Goal: Task Accomplishment & Management: Use online tool/utility

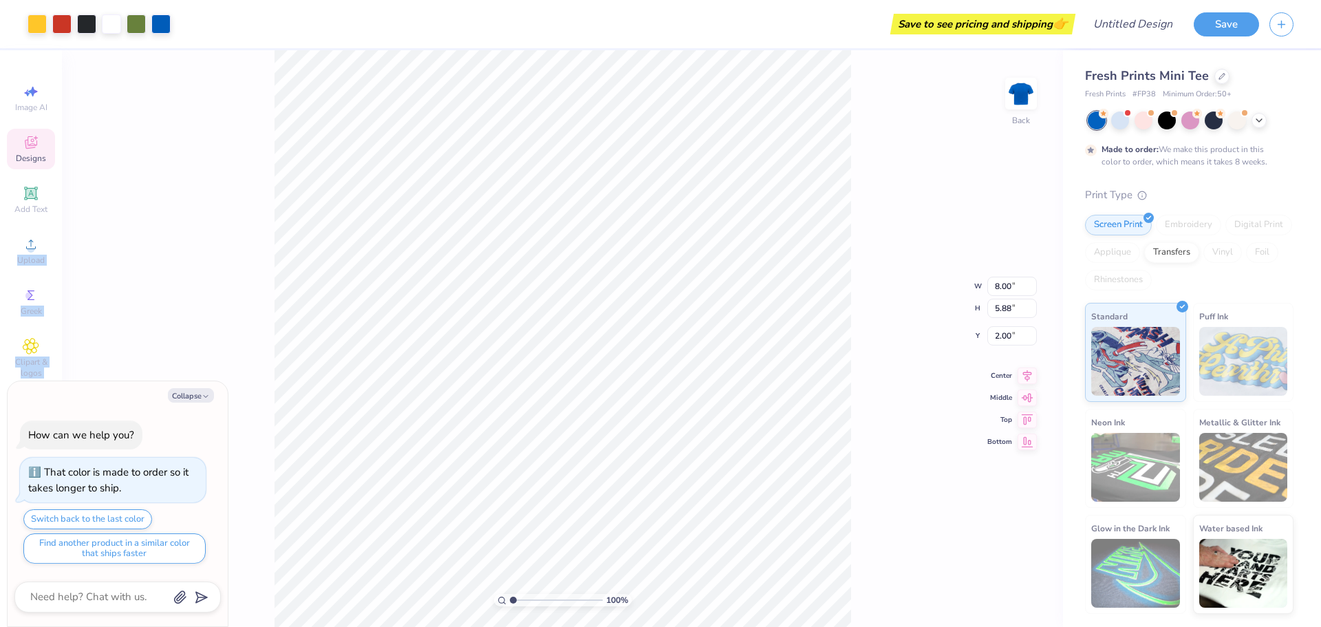
drag, startPoint x: 52, startPoint y: 199, endPoint x: 217, endPoint y: 142, distance: 174.4
click at [199, 137] on div "Art colors Save to see pricing and shipping 👉 Design Title Save Image AI Design…" at bounding box center [660, 313] width 1321 height 627
type textarea "x"
type input "1.53"
type textarea "x"
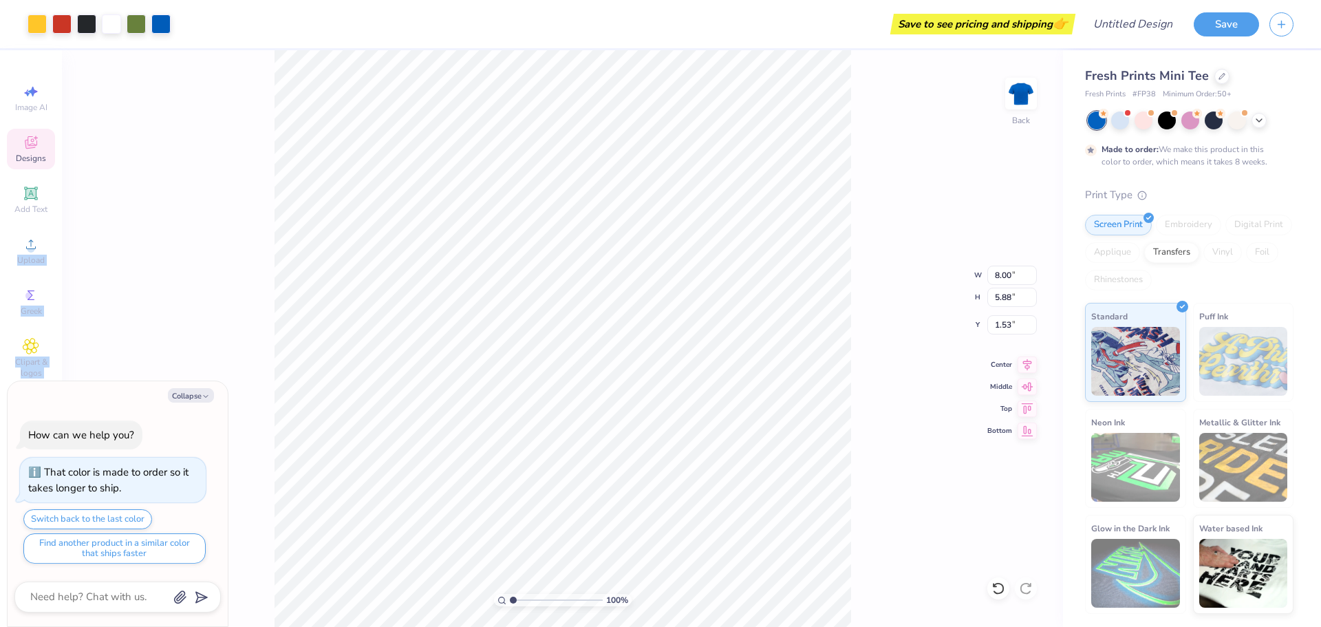
type input "1.63"
type textarea "x"
type input "5.24"
type input "2.92"
type input "4.59"
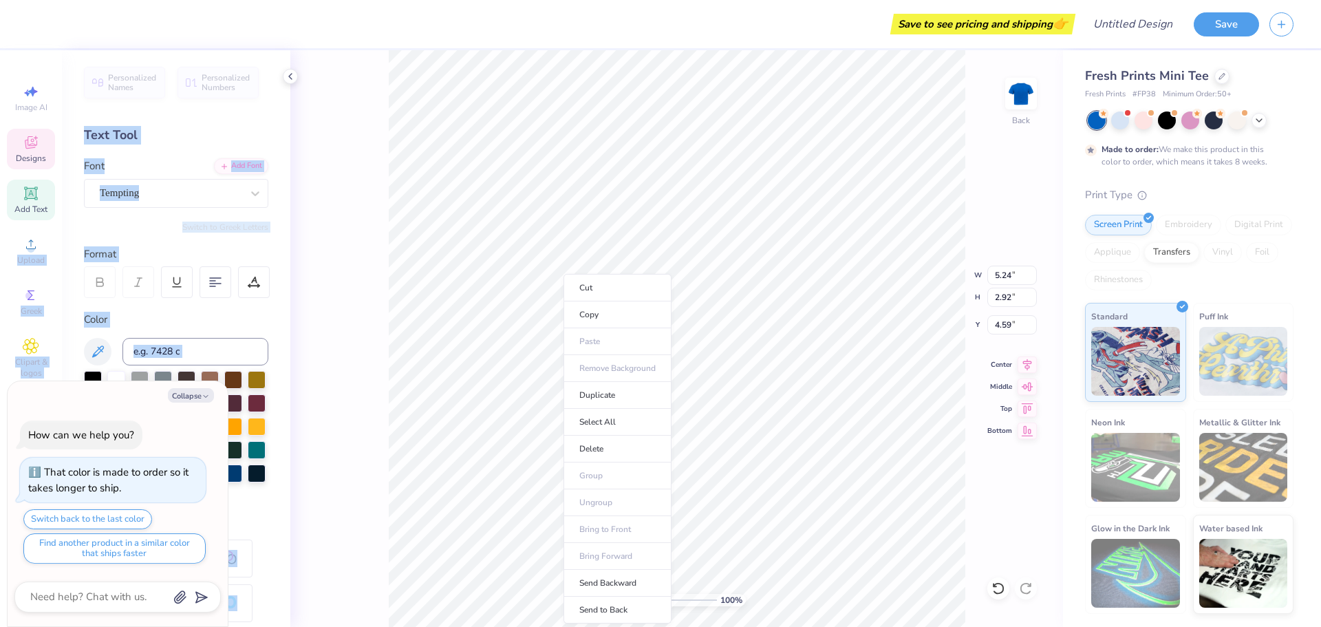
click at [1134, 483] on img at bounding box center [1135, 467] width 89 height 69
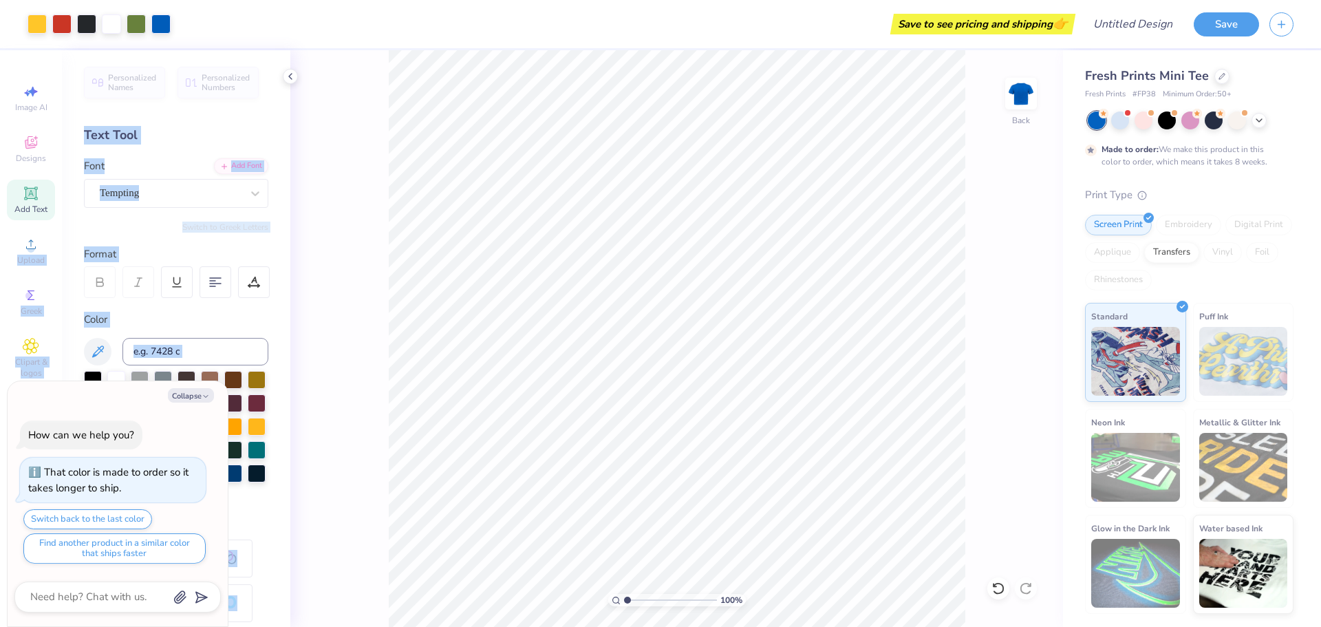
click at [1139, 455] on img at bounding box center [1135, 467] width 89 height 69
click at [1125, 469] on img at bounding box center [1135, 467] width 89 height 69
click at [1216, 348] on img at bounding box center [1243, 361] width 89 height 69
type textarea "x"
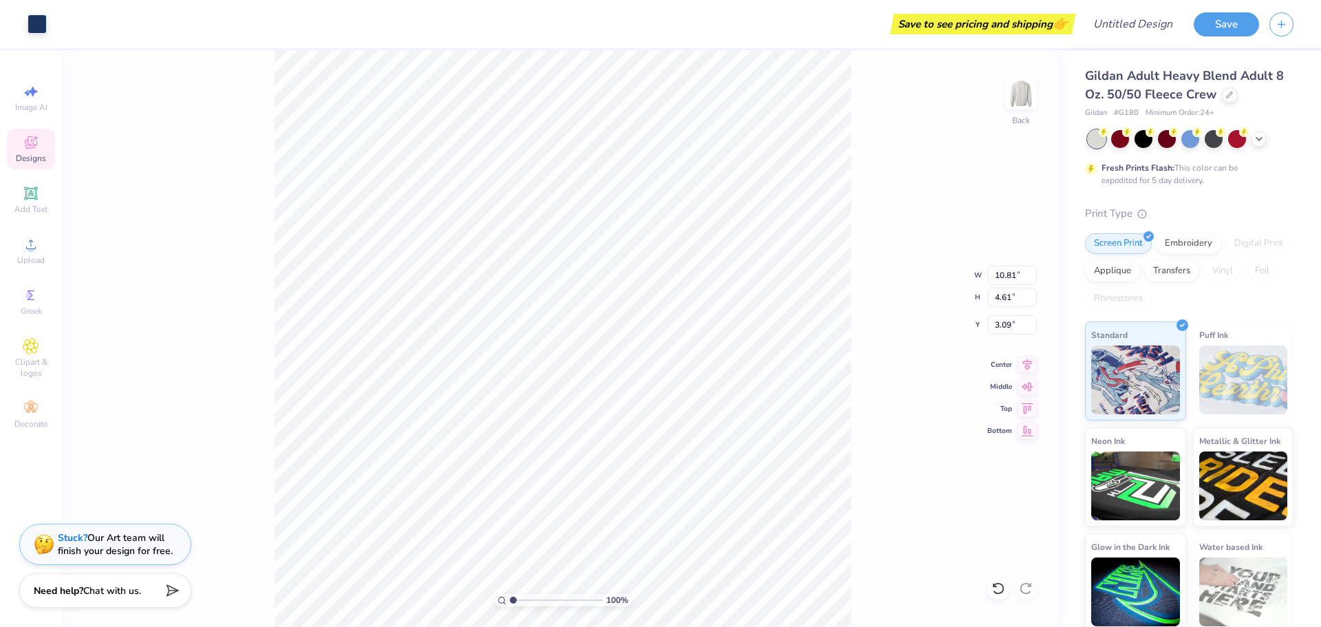
type input "10.81"
type input "4.61"
type input "3.09"
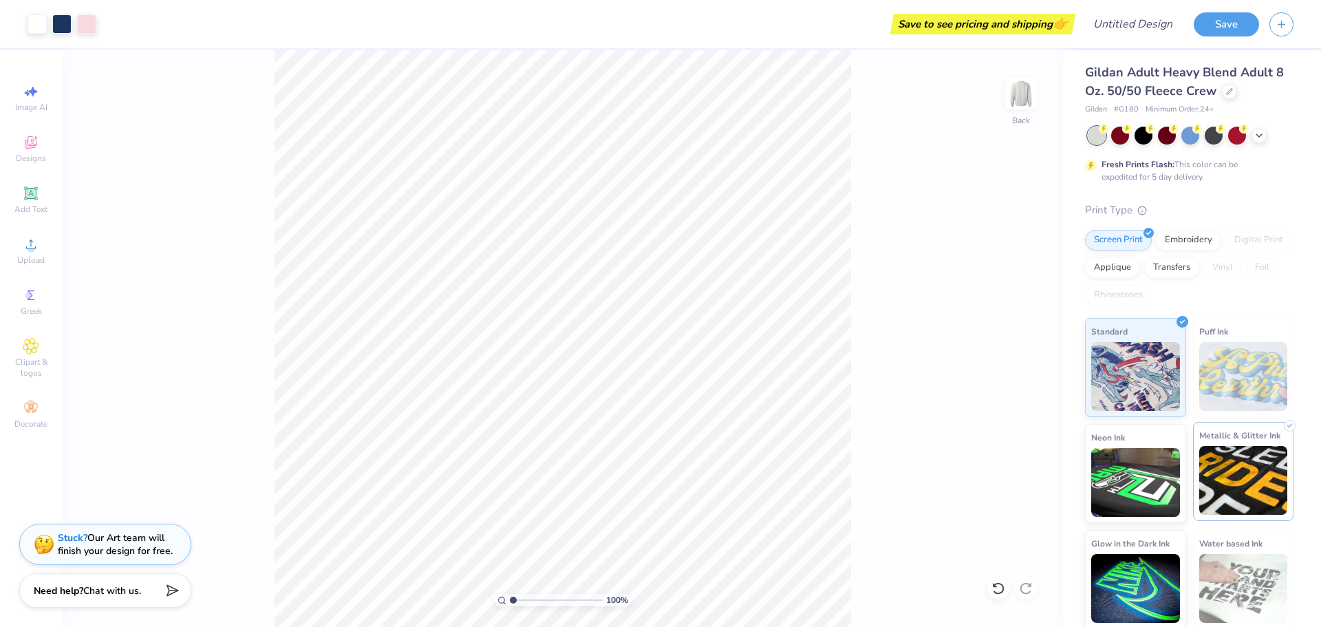
scroll to position [6, 0]
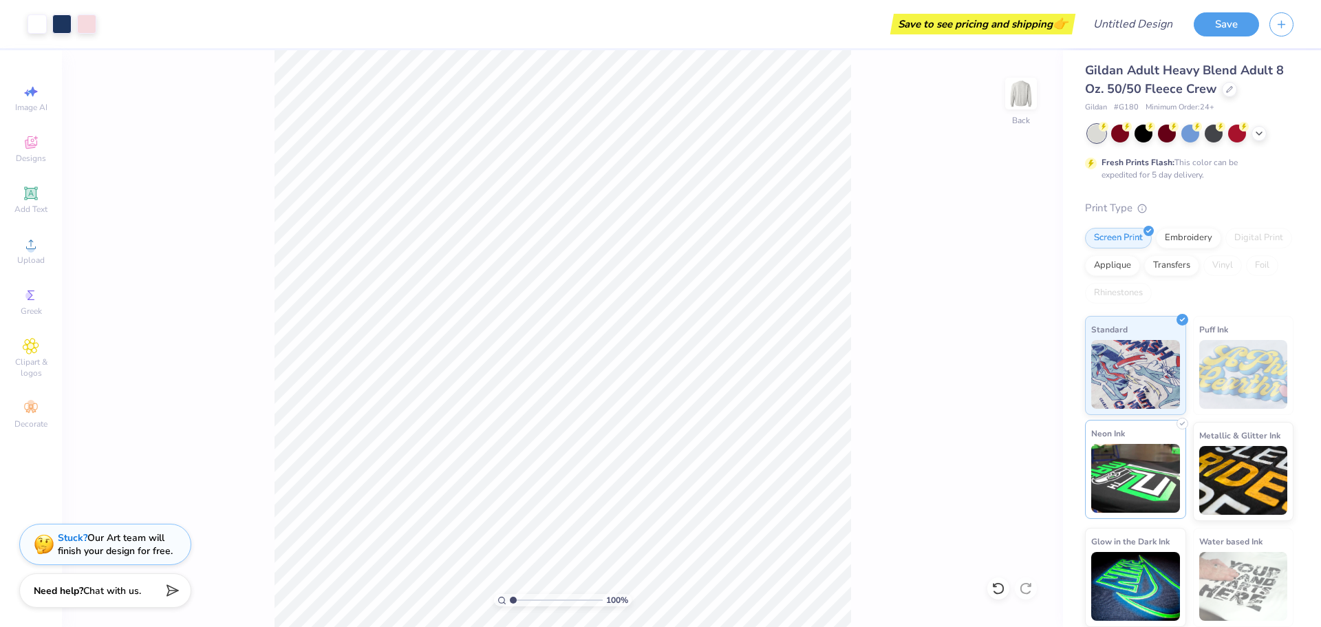
click at [1150, 459] on img at bounding box center [1135, 478] width 89 height 69
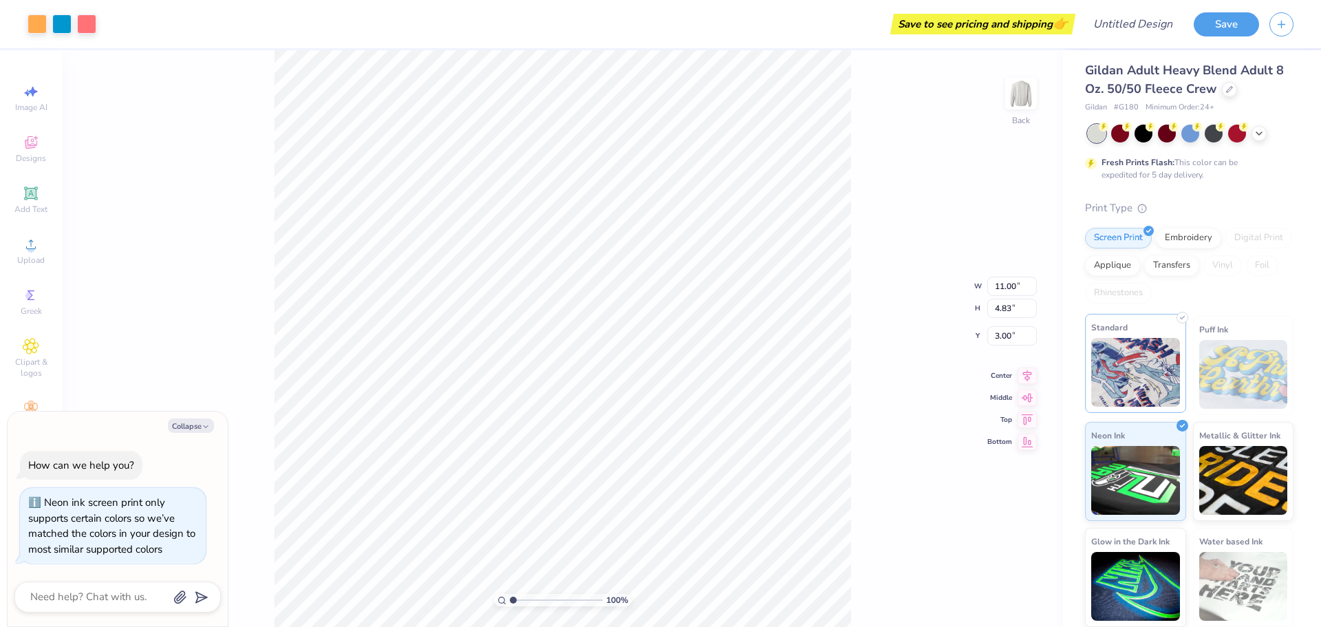
click at [1122, 352] on img at bounding box center [1135, 372] width 89 height 69
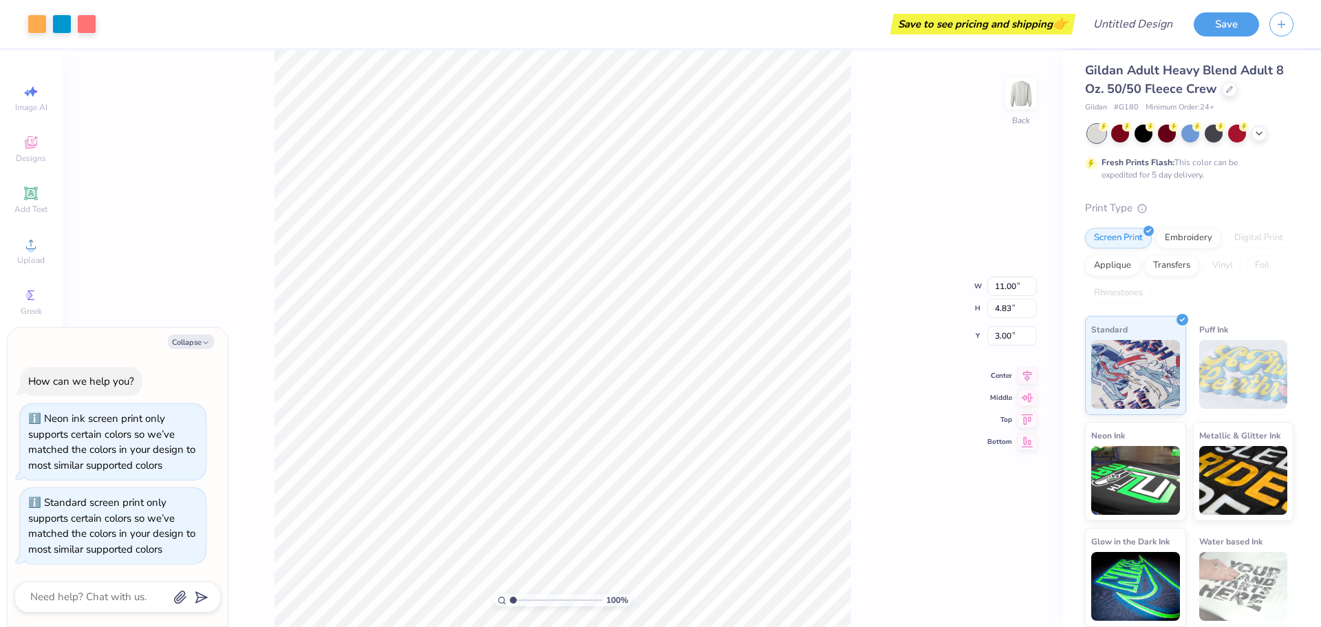
click at [1277, 356] on div "Puff Ink" at bounding box center [1243, 365] width 101 height 99
click at [1230, 374] on img at bounding box center [1243, 374] width 89 height 69
click at [1250, 508] on img at bounding box center [1243, 478] width 89 height 69
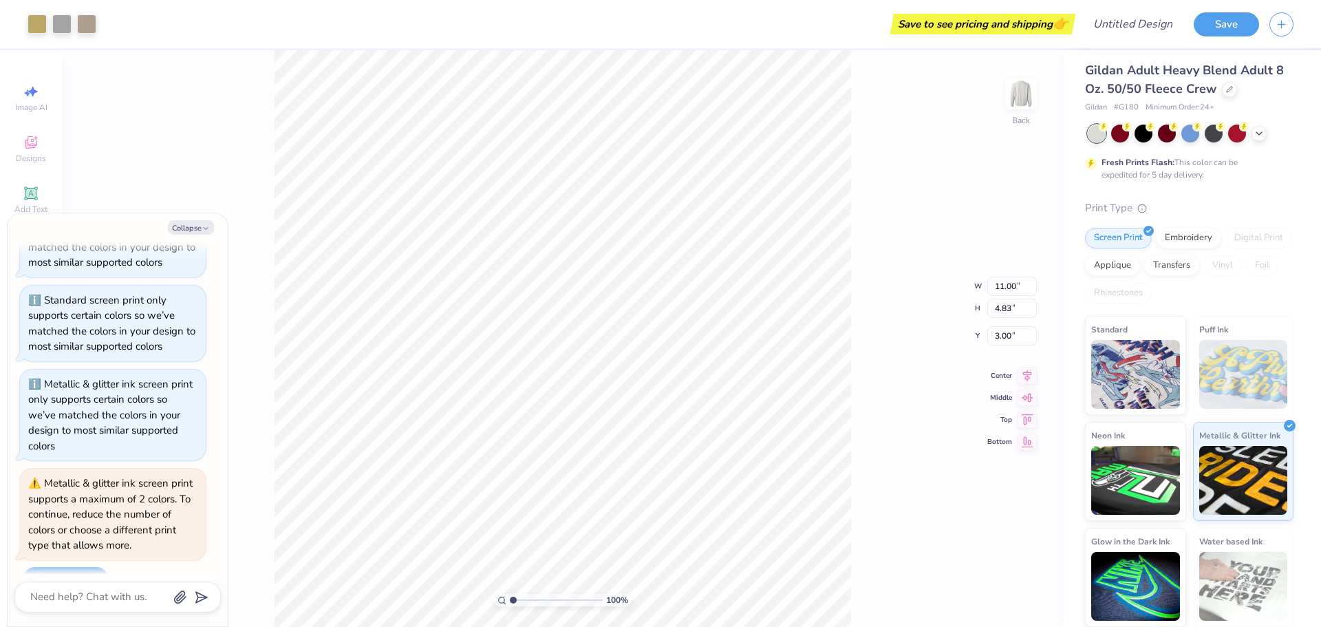
scroll to position [122, 0]
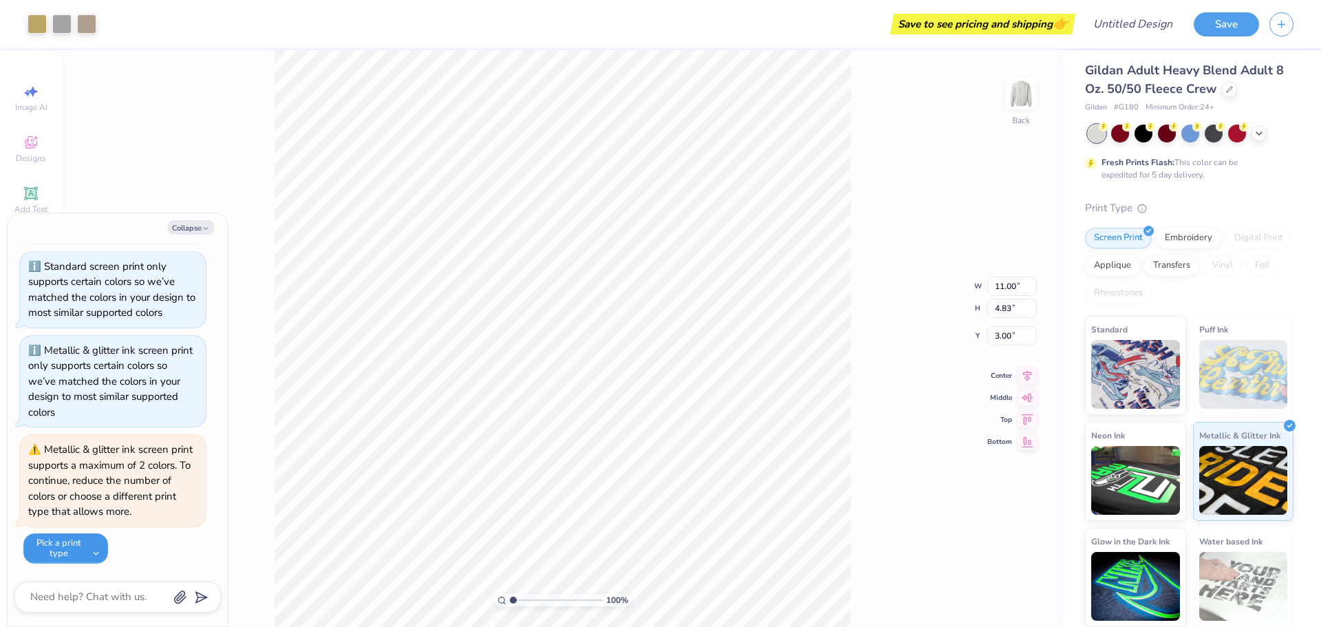
click at [67, 541] on button "Pick a print type" at bounding box center [65, 548] width 85 height 30
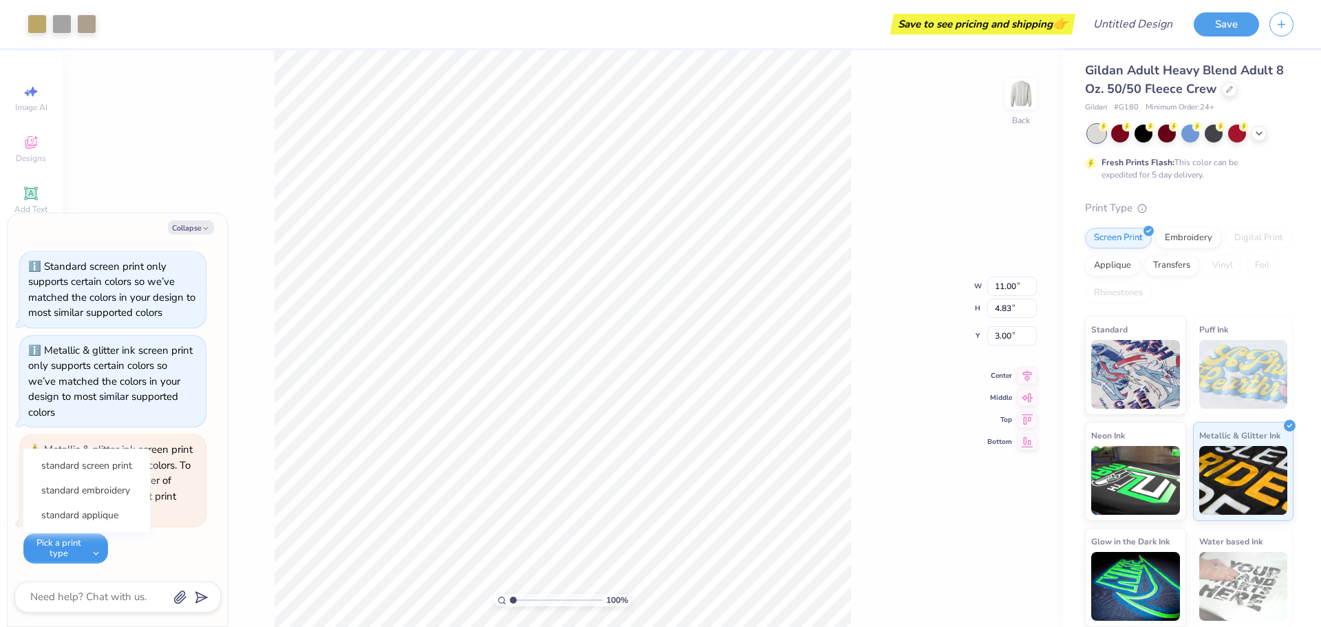
click at [94, 553] on button "Pick a print type" at bounding box center [65, 548] width 85 height 30
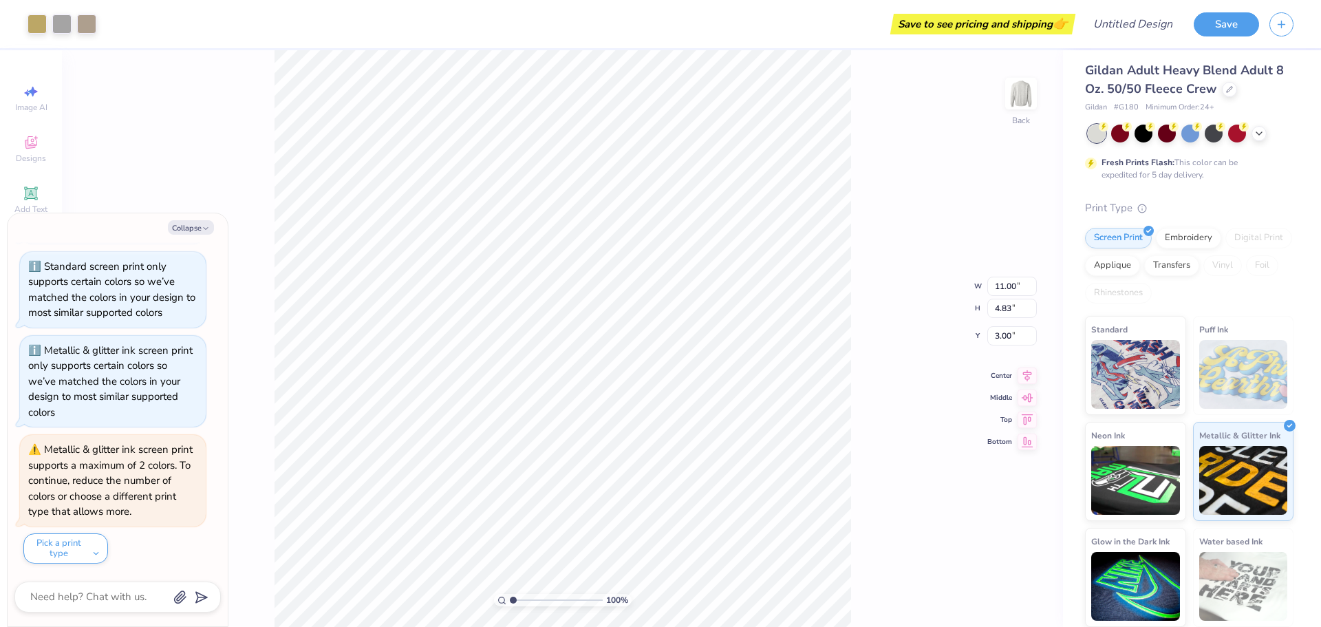
click at [176, 158] on div "100 % Back W 11.00 11.00 " H 4.83 4.83 " Y 3.00 3.00 " Center Middle Top Bottom" at bounding box center [562, 338] width 1001 height 576
click at [24, 153] on span "Designs" at bounding box center [31, 158] width 30 height 11
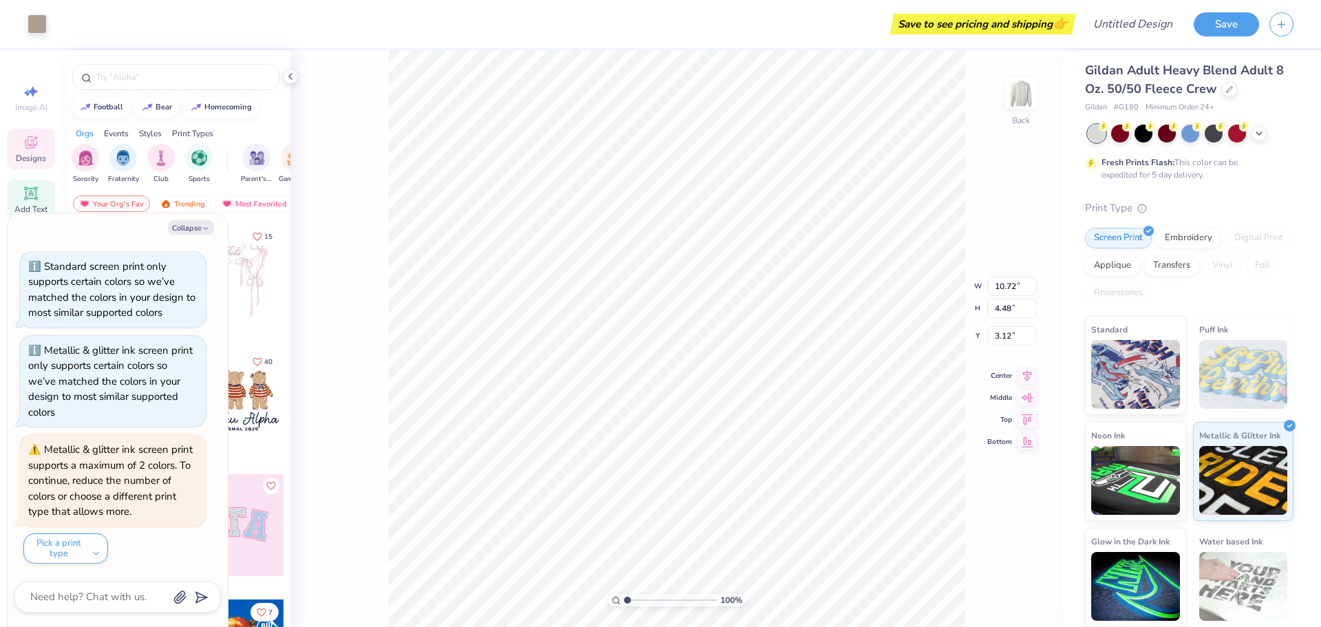
click at [24, 199] on icon at bounding box center [31, 193] width 17 height 17
type textarea "x"
type input "5.89"
type input "1.71"
type input "11.02"
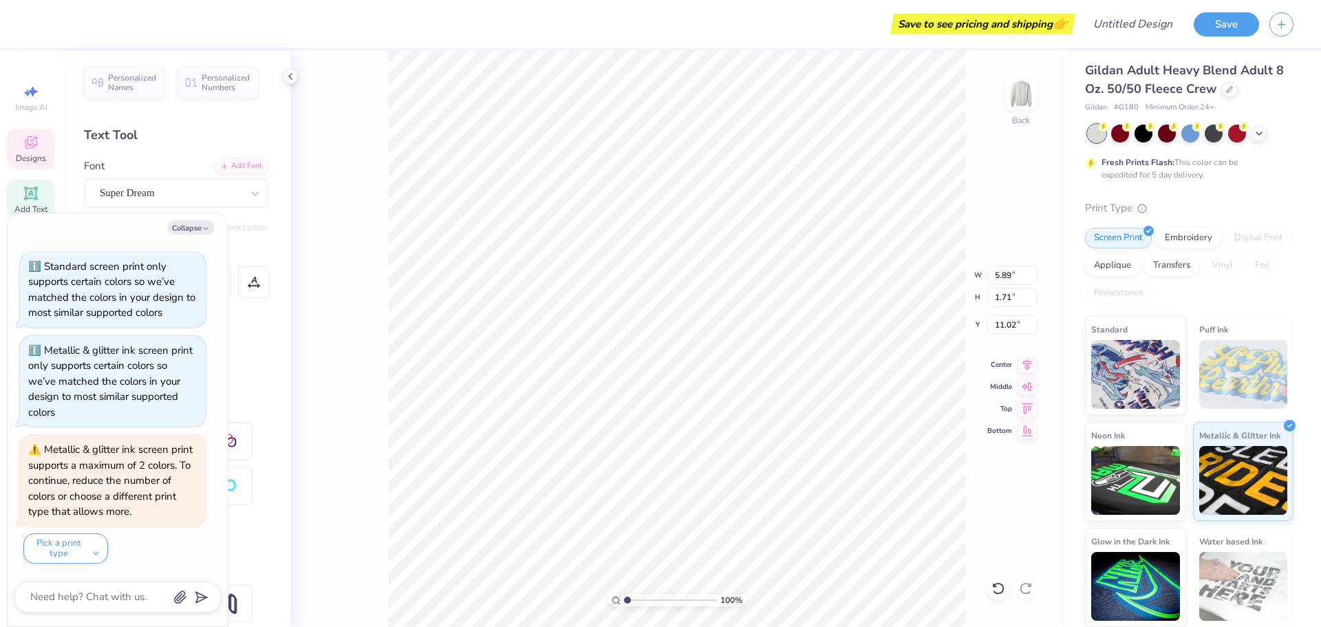
click at [31, 146] on icon at bounding box center [30, 144] width 11 height 9
type textarea "x"
